Goal: Information Seeking & Learning: Learn about a topic

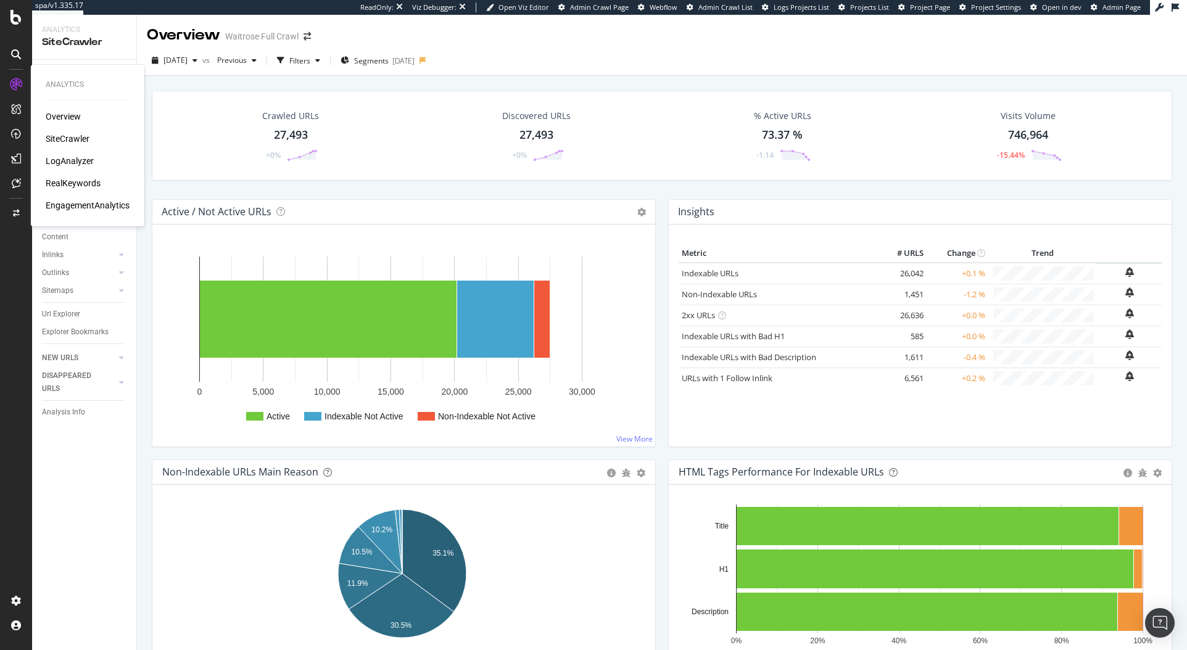
click at [70, 183] on div "RealKeywords" at bounding box center [73, 183] width 55 height 12
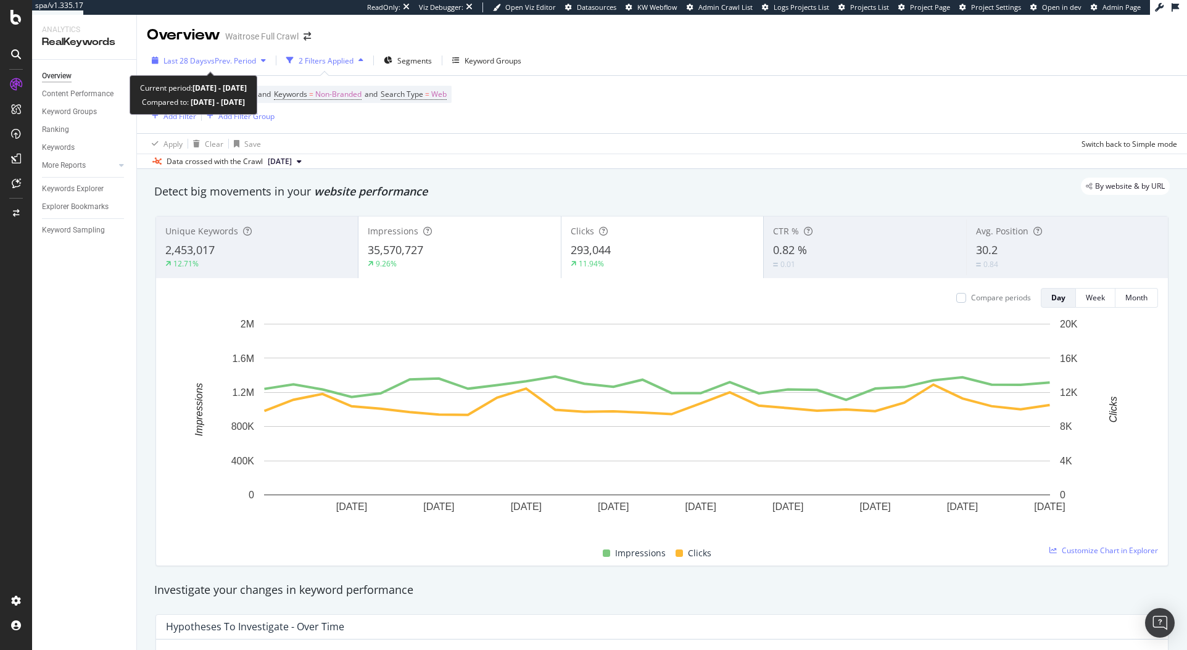
click at [236, 59] on span "vs Prev. Period" at bounding box center [231, 61] width 49 height 10
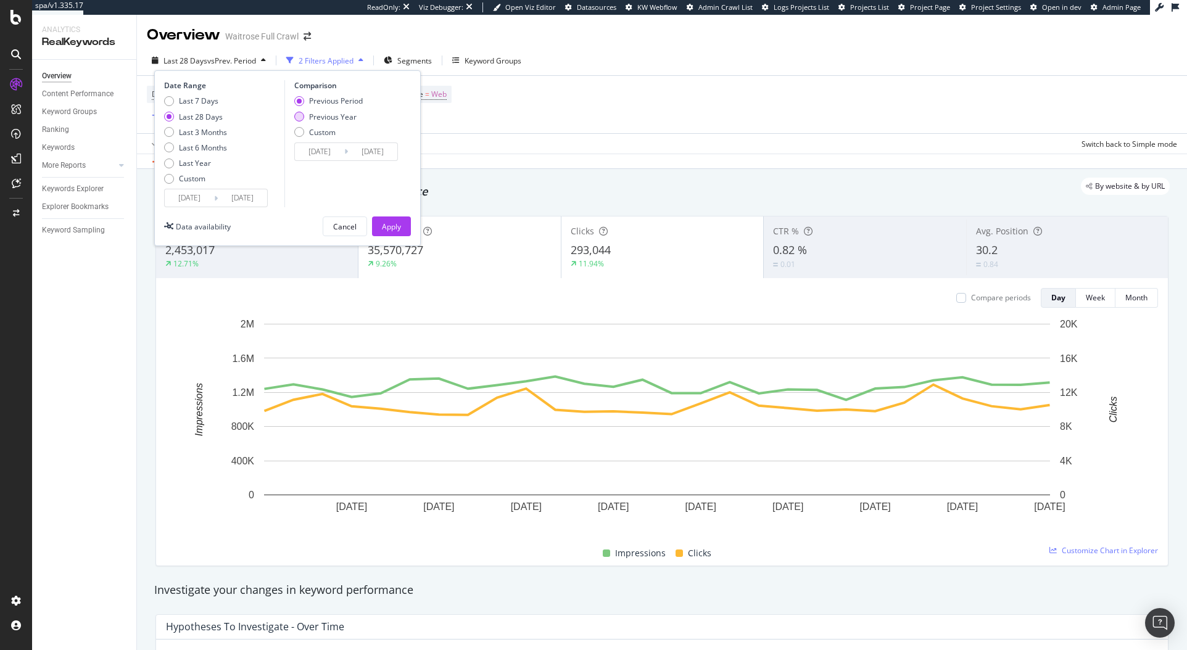
click at [314, 122] on div "Previous Year" at bounding box center [332, 117] width 47 height 10
type input "[DATE]"
click at [176, 129] on div "Last 3 Months" at bounding box center [195, 132] width 63 height 10
type input "[DATE]"
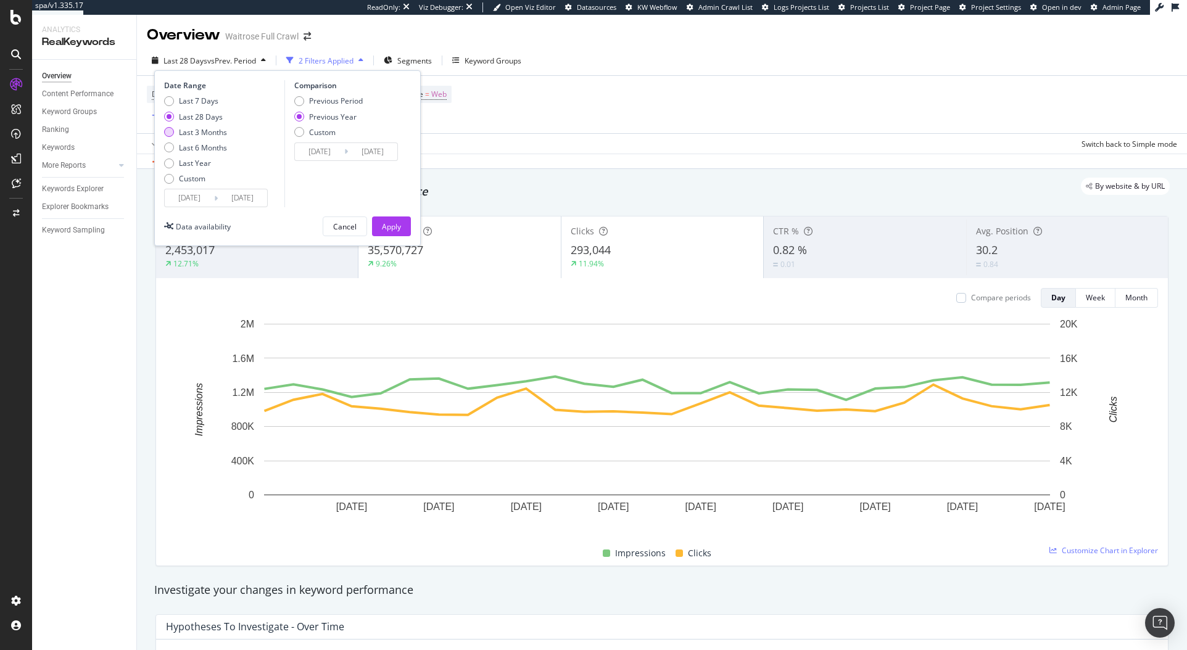
type input "[DATE]"
click at [391, 229] on div "Apply" at bounding box center [391, 226] width 19 height 10
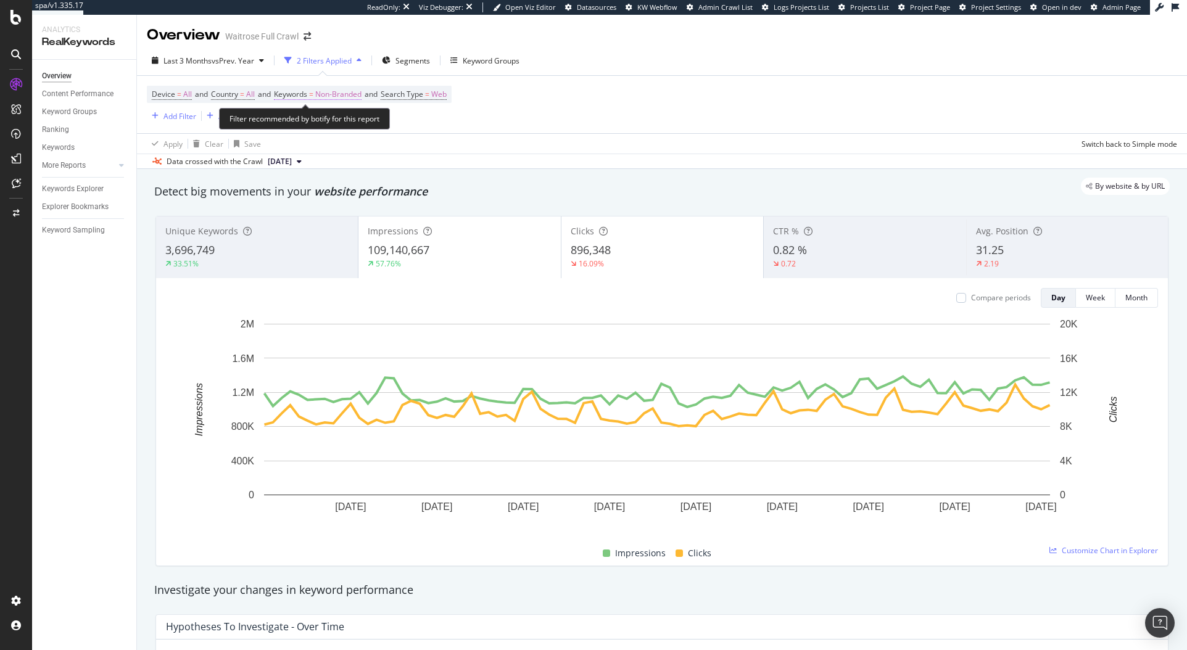
click at [340, 93] on span "Non-Branded" at bounding box center [338, 94] width 46 height 17
click at [329, 125] on span "Non-Branded" at bounding box center [317, 123] width 51 height 10
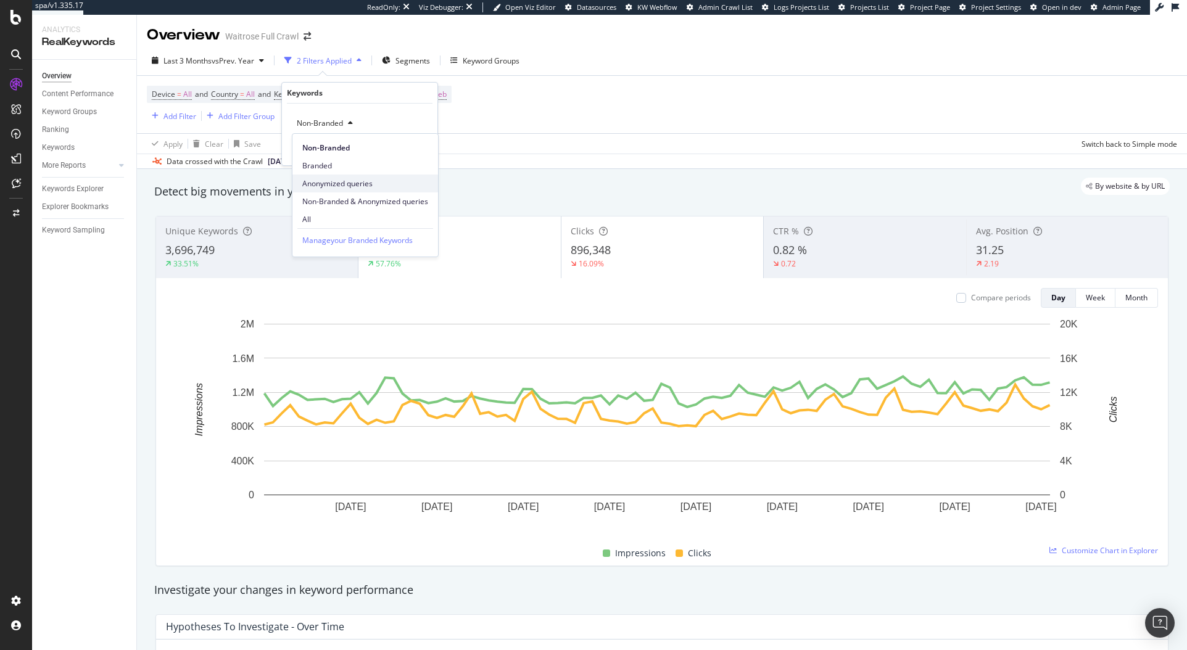
click at [337, 187] on span "Anonymized queries" at bounding box center [365, 183] width 126 height 11
click at [411, 156] on div "Anonymized queries Cancel Add filter Apply" at bounding box center [359, 135] width 155 height 62
click at [311, 151] on div "Cancel" at bounding box center [313, 149] width 23 height 10
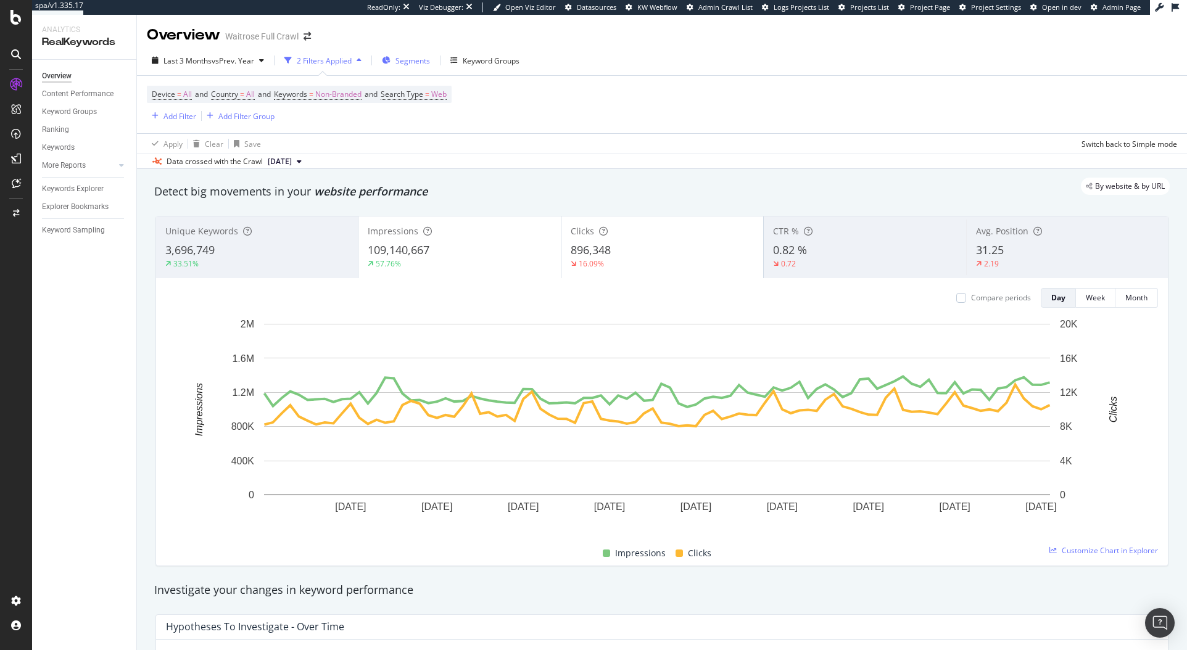
click at [418, 62] on span "Segments" at bounding box center [412, 61] width 35 height 10
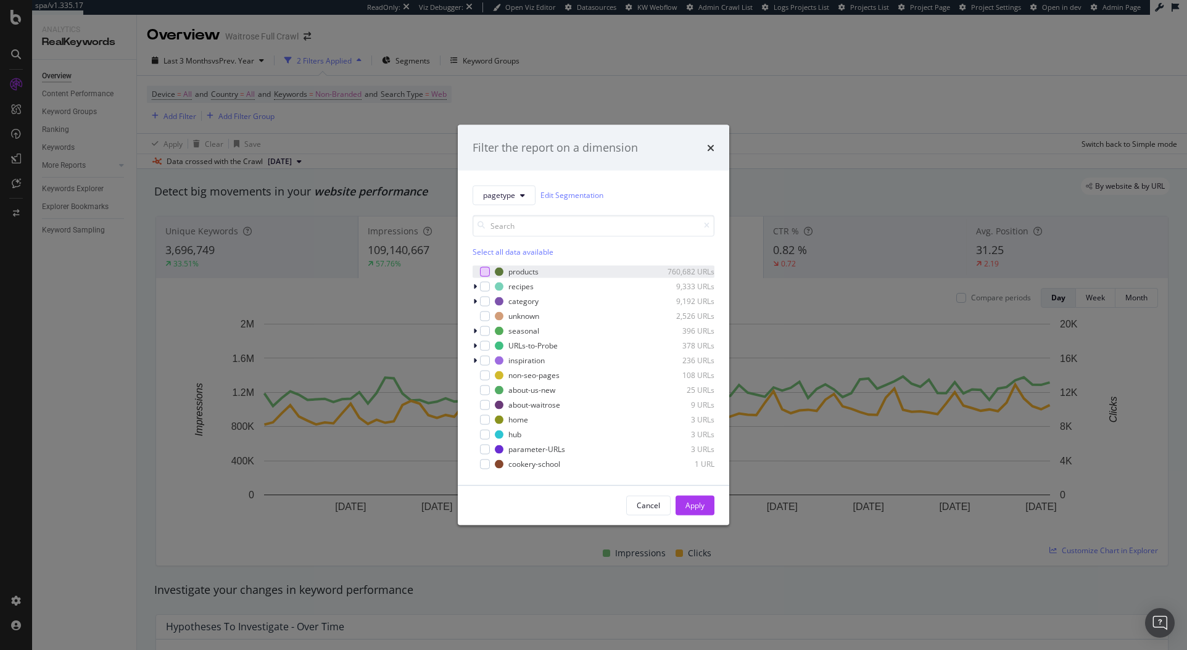
click at [480, 273] on div "modal" at bounding box center [485, 271] width 10 height 10
click at [685, 508] on div "Apply" at bounding box center [694, 505] width 19 height 10
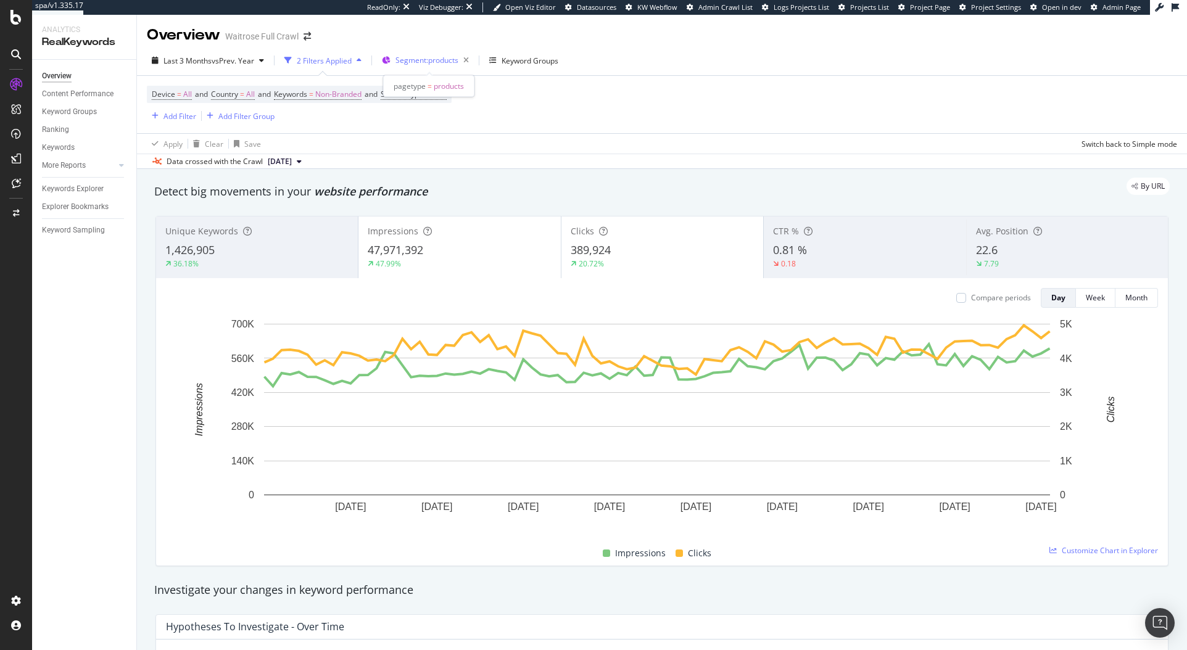
click at [432, 62] on span "Segment: products" at bounding box center [426, 60] width 63 height 10
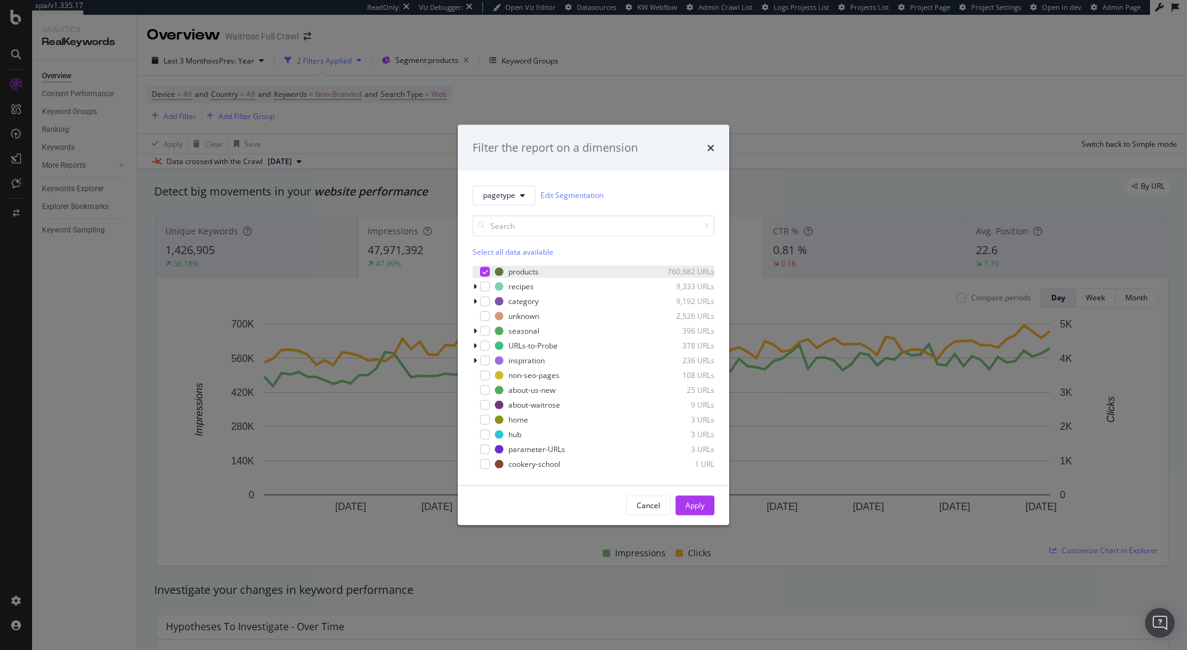
click at [480, 271] on div "modal" at bounding box center [485, 271] width 10 height 10
click at [482, 285] on div "modal" at bounding box center [485, 286] width 10 height 10
click at [696, 501] on div "Apply" at bounding box center [694, 505] width 19 height 10
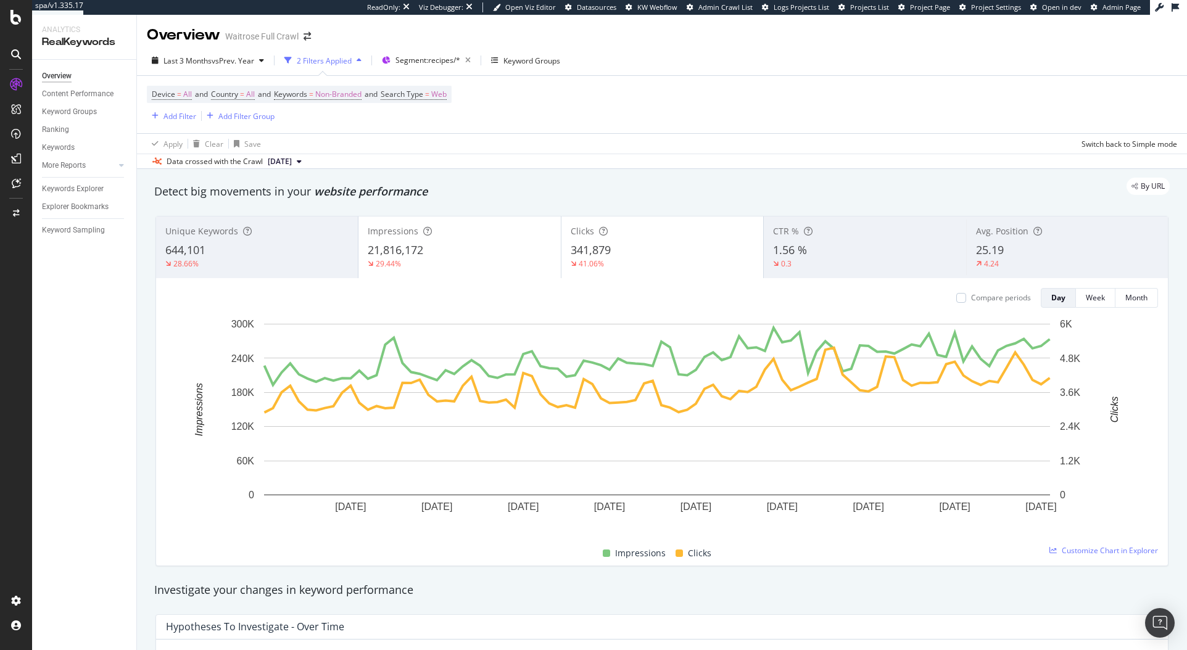
click at [501, 272] on div "Impressions 21,816,172 29.44%" at bounding box center [459, 248] width 202 height 56
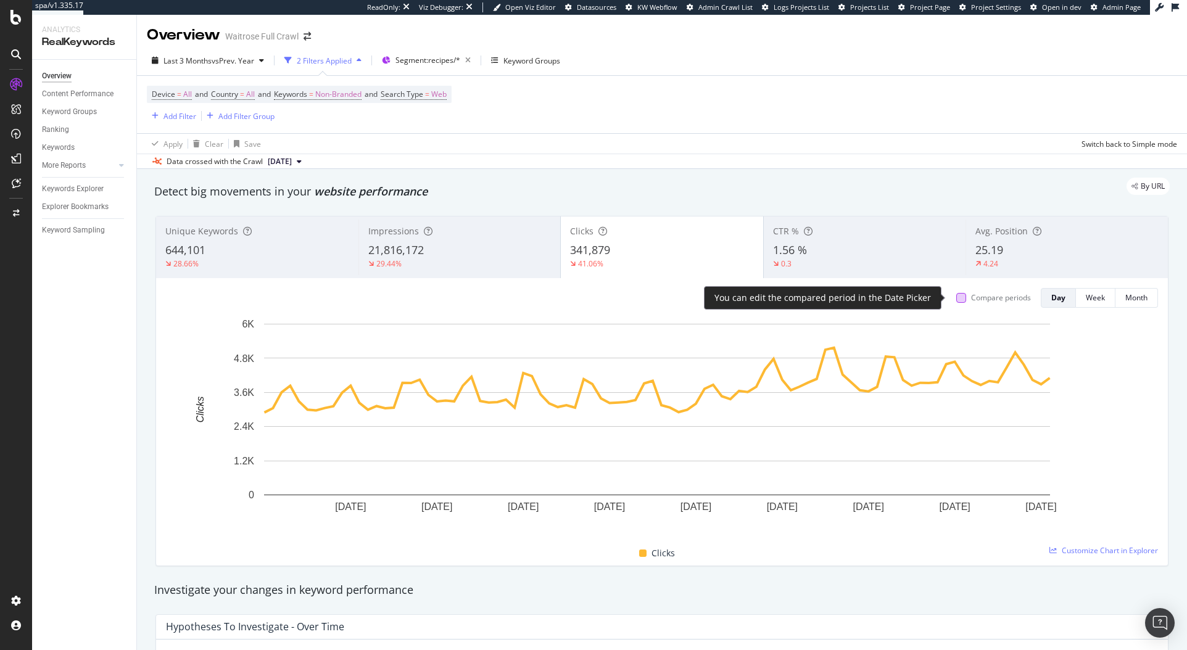
click at [956, 300] on div at bounding box center [961, 298] width 10 height 10
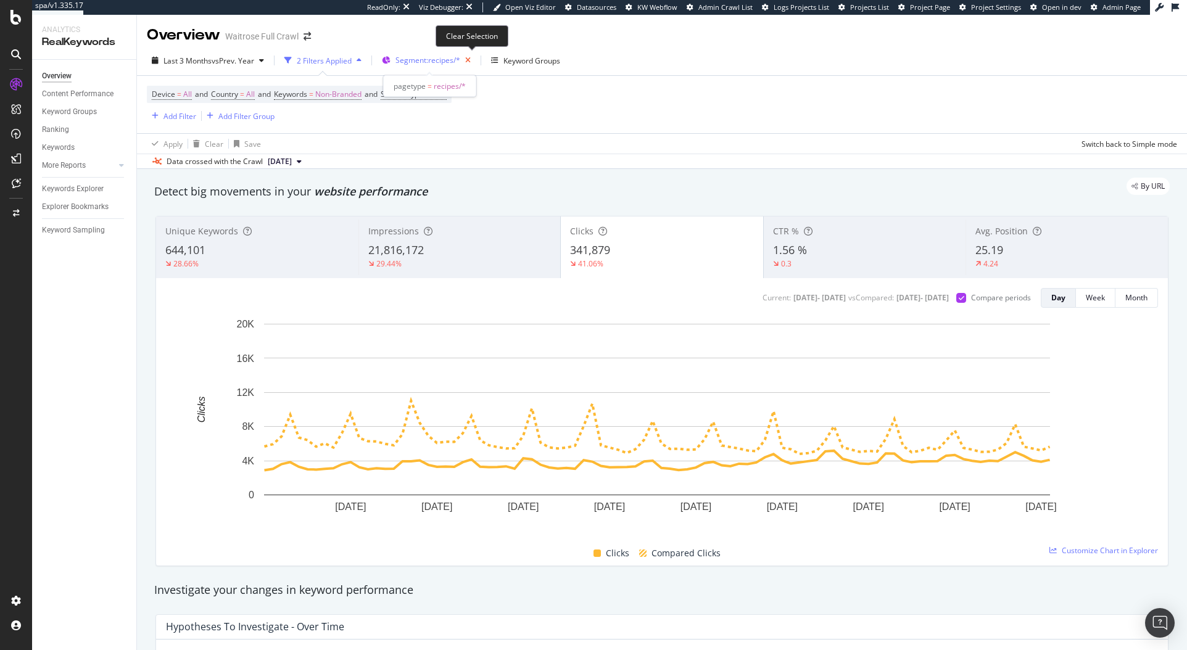
click at [473, 59] on icon "button" at bounding box center [467, 60] width 15 height 17
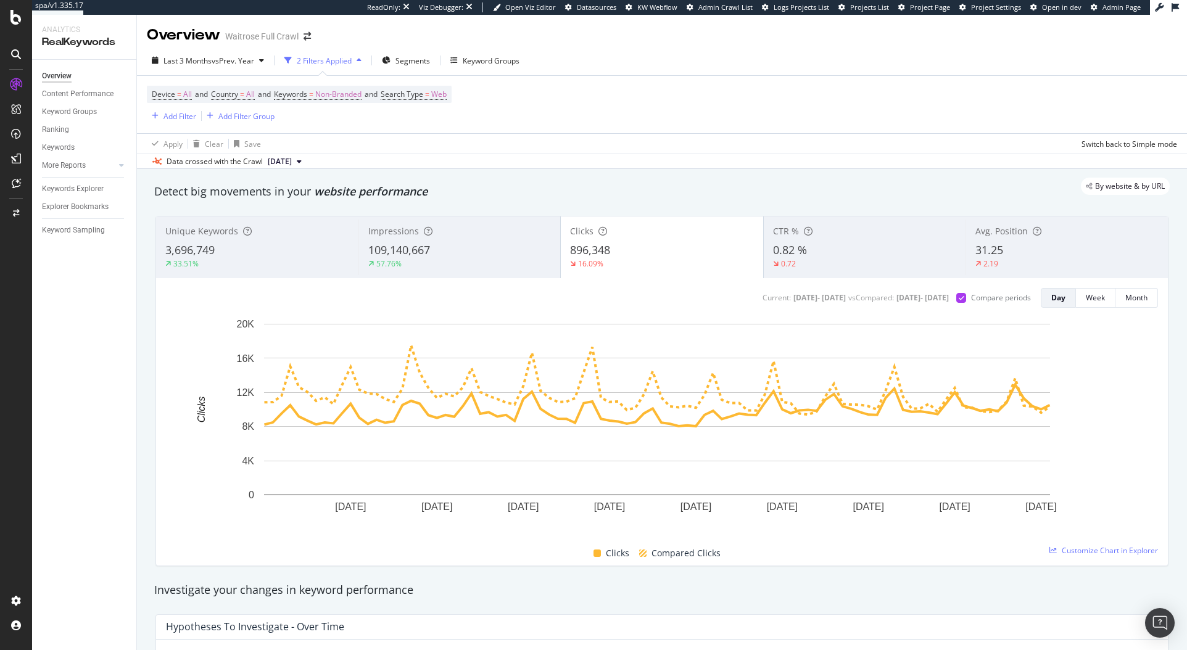
click at [337, 67] on div "2 Filters Applied" at bounding box center [322, 60] width 87 height 19
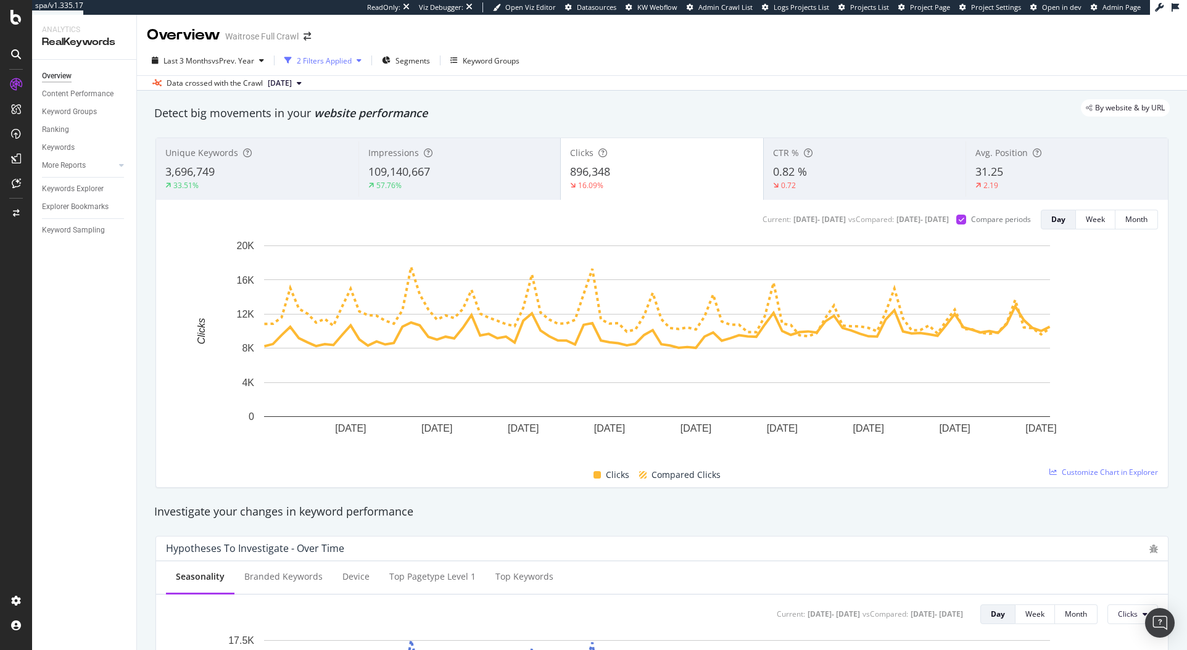
click at [337, 67] on div "2 Filters Applied" at bounding box center [322, 60] width 87 height 19
